Goal: Navigation & Orientation: Understand site structure

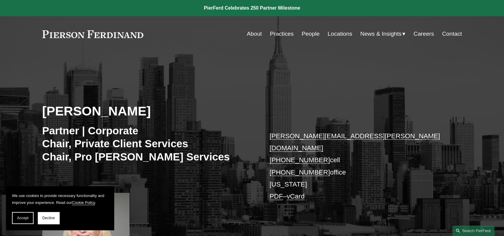
click at [312, 33] on link "People" at bounding box center [310, 33] width 18 height 11
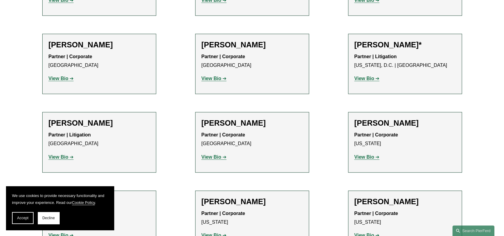
scroll to position [2480, 0]
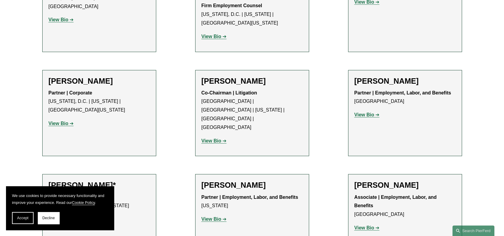
click at [69, 180] on h2 "[PERSON_NAME]*" at bounding box center [99, 184] width 101 height 9
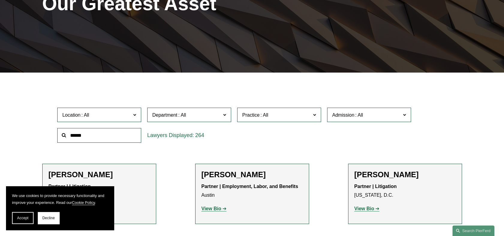
scroll to position [0, 0]
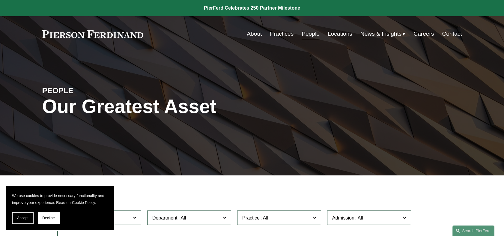
click at [279, 34] on link "Practices" at bounding box center [282, 33] width 24 height 11
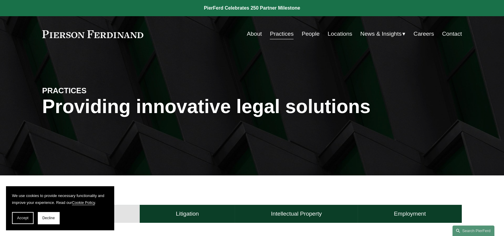
click at [258, 32] on link "About" at bounding box center [254, 33] width 15 height 11
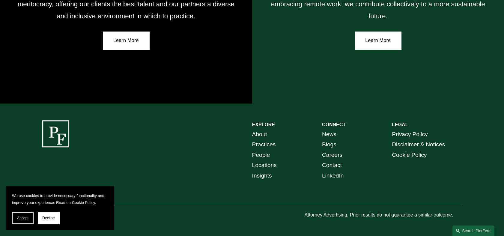
scroll to position [1107, 0]
